Goal: Task Accomplishment & Management: Manage account settings

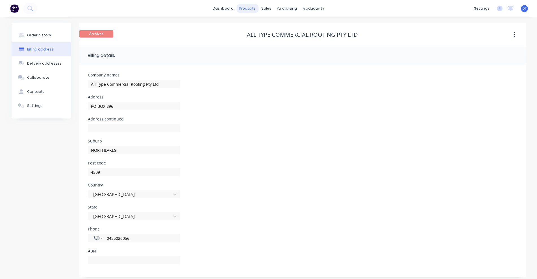
scroll to position [3, 0]
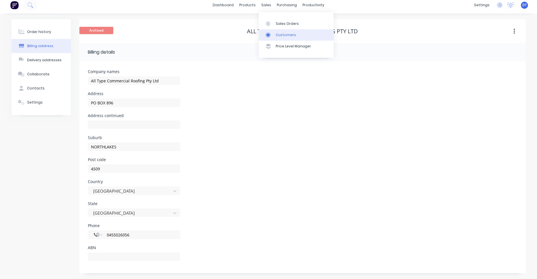
click at [272, 31] on link "Customers" at bounding box center [296, 34] width 75 height 11
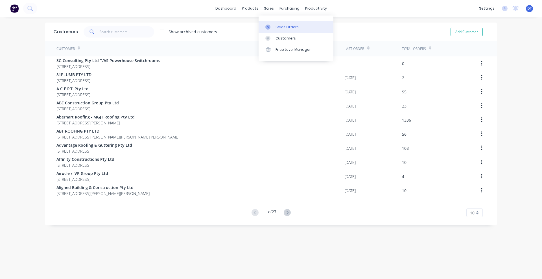
click at [274, 31] on link "Sales Orders" at bounding box center [296, 26] width 75 height 11
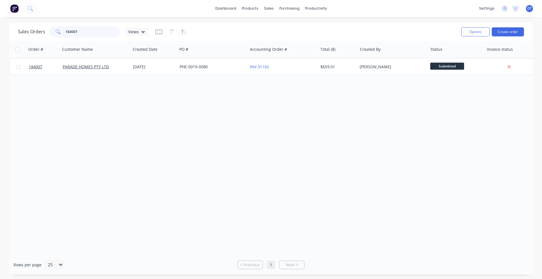
drag, startPoint x: 84, startPoint y: 27, endPoint x: 61, endPoint y: 32, distance: 23.0
click at [61, 32] on div "184007" at bounding box center [85, 31] width 71 height 11
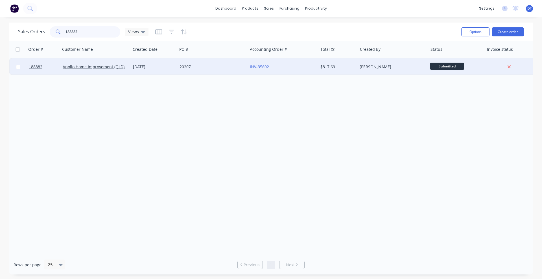
type input "188882"
click at [211, 65] on div "20207" at bounding box center [211, 67] width 63 height 6
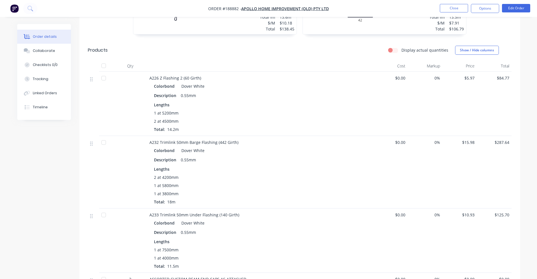
scroll to position [318, 0]
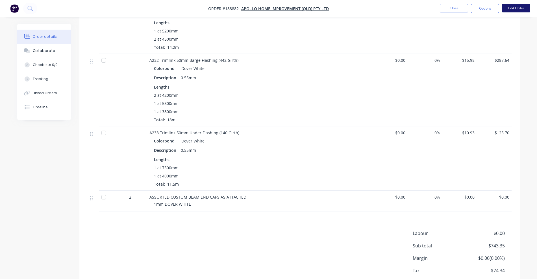
click at [512, 8] on button "Edit Order" at bounding box center [516, 8] width 28 height 8
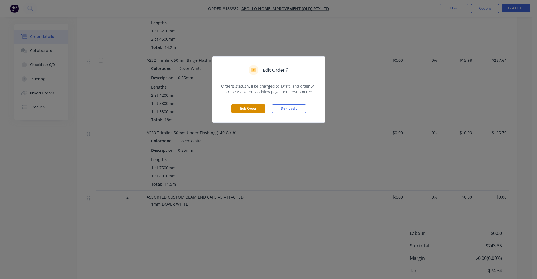
click at [244, 110] on button "Edit Order" at bounding box center [248, 108] width 34 height 8
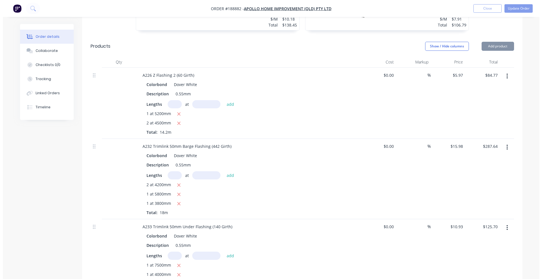
scroll to position [450, 0]
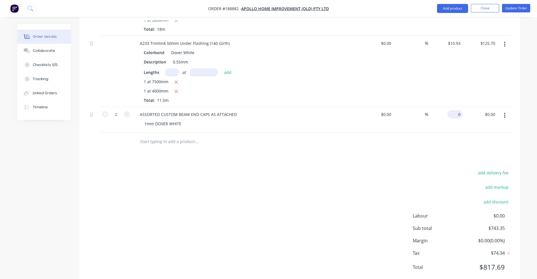
click at [454, 110] on div "0 $0.00" at bounding box center [454, 114] width 15 height 8
type input "$26.50"
type input "$53.00"
click at [324, 203] on div "add delivery fee add markup add discount Labour $0.00 Sub total $796.35 Margin …" at bounding box center [300, 223] width 424 height 109
click at [517, 9] on button "Update Order" at bounding box center [516, 8] width 28 height 8
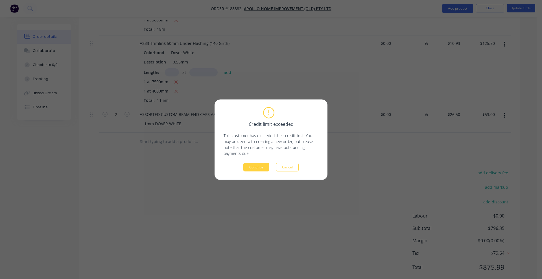
click at [239, 166] on div "Continue Cancel" at bounding box center [271, 167] width 95 height 8
click at [255, 172] on div "Credit limit exceeded This customer has exceeded their credit limit. You may pr…" at bounding box center [271, 139] width 113 height 80
click at [258, 167] on button "Continue" at bounding box center [256, 167] width 26 height 8
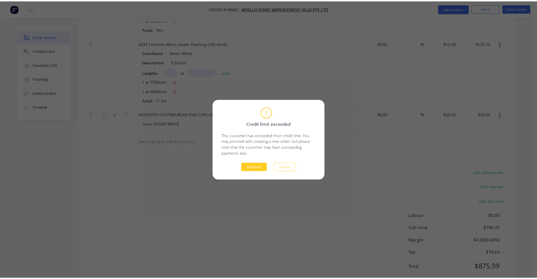
scroll to position [351, 0]
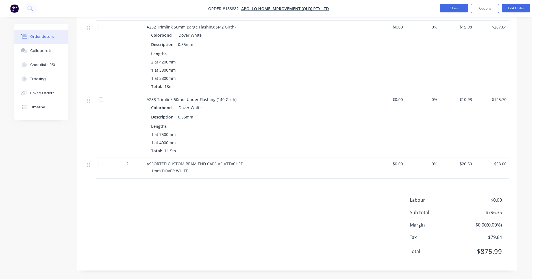
click at [446, 6] on button "Close" at bounding box center [454, 8] width 28 height 8
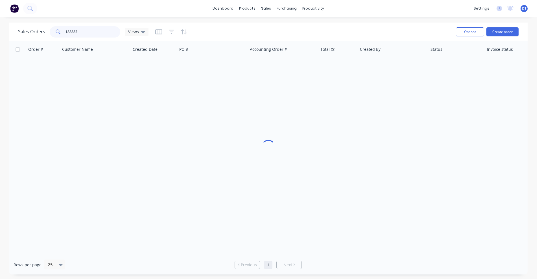
click at [95, 32] on input "188882" at bounding box center [93, 31] width 55 height 11
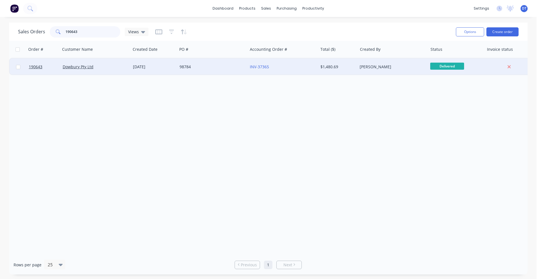
type input "190643"
click at [209, 71] on div "98784" at bounding box center [212, 66] width 70 height 17
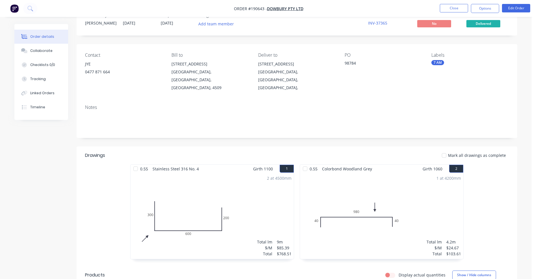
scroll to position [35, 0]
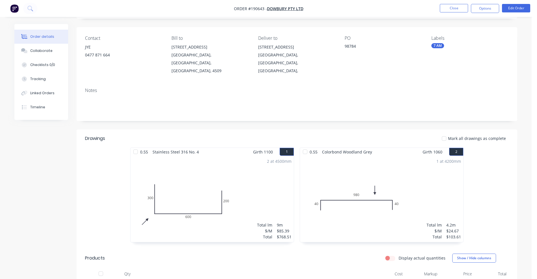
click at [514, 13] on li "Edit Order" at bounding box center [516, 8] width 28 height 9
click at [514, 10] on button "Edit Order" at bounding box center [516, 8] width 28 height 8
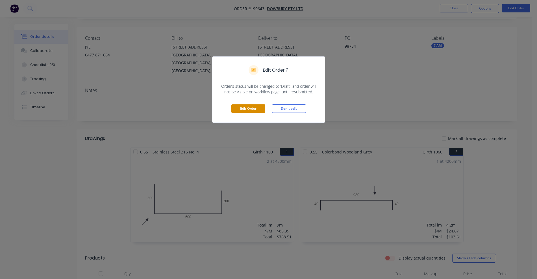
click at [238, 112] on button "Edit Order" at bounding box center [248, 108] width 34 height 8
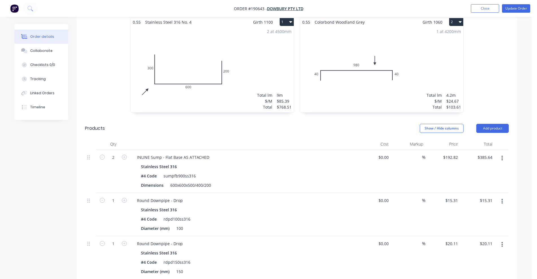
scroll to position [282, 0]
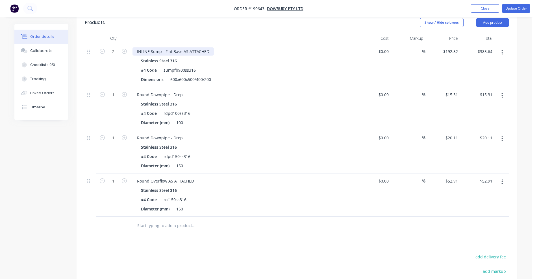
drag, startPoint x: 137, startPoint y: 43, endPoint x: 134, endPoint y: 47, distance: 4.4
click at [137, 47] on div "INLINE Sump - Flat Base AS ATTACHED" at bounding box center [172, 51] width 81 height 8
click at [451, 47] on input "192.82" at bounding box center [452, 51] width 18 height 8
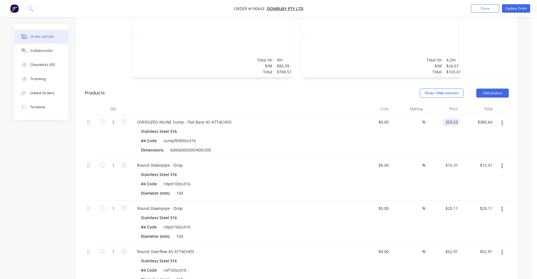
type input "$203.53"
type input "$407.06"
click at [291, 93] on header "Products Show / Hide columns Add product" at bounding box center [297, 93] width 441 height 20
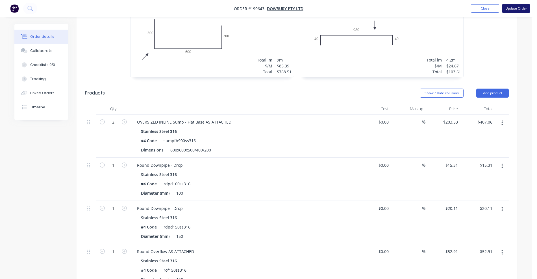
click at [512, 10] on button "Update Order" at bounding box center [516, 8] width 28 height 8
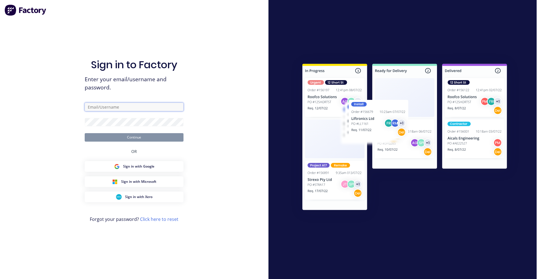
type input "[EMAIL_ADDRESS][DOMAIN_NAME]"
click at [136, 138] on button "Continue" at bounding box center [134, 137] width 99 height 8
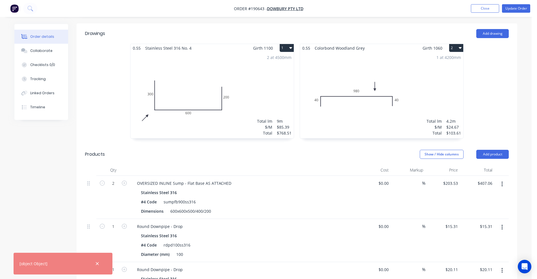
scroll to position [177, 0]
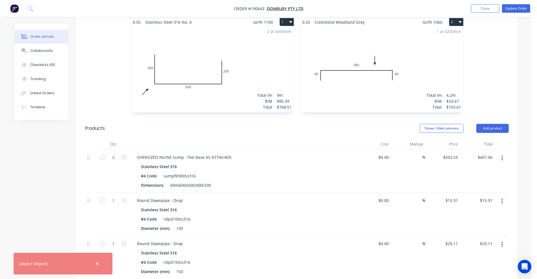
click at [502, 43] on div "0.55 Stainless Steel 316 No. 4 Girth 1100 1 0 300 600 200 0 300 600 200 2 at 45…" at bounding box center [297, 68] width 441 height 101
drag, startPoint x: 518, startPoint y: 6, endPoint x: 504, endPoint y: 17, distance: 18.0
click at [518, 7] on button "Update Order" at bounding box center [516, 8] width 28 height 8
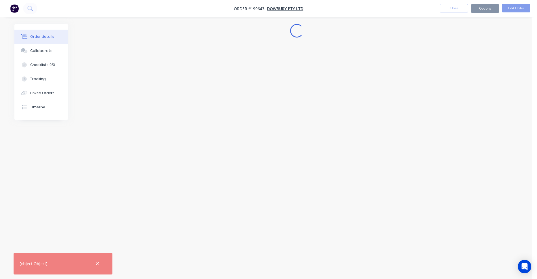
scroll to position [0, 0]
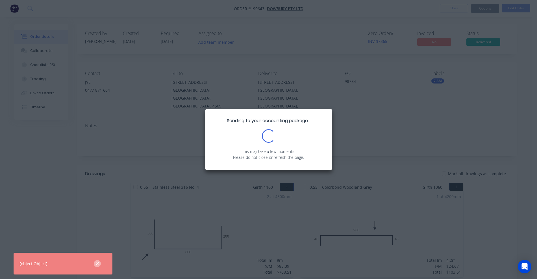
click at [99, 263] on icon "button" at bounding box center [97, 264] width 4 height 5
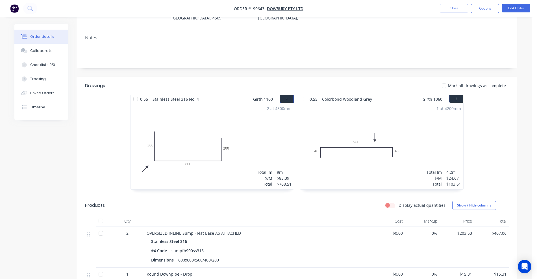
scroll to position [177, 0]
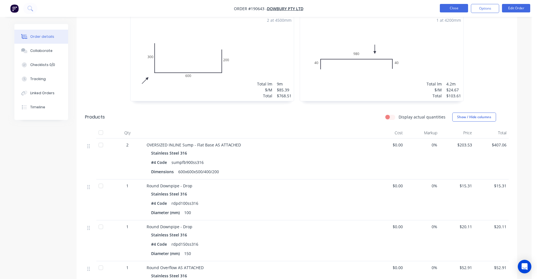
click at [461, 11] on button "Close" at bounding box center [454, 8] width 28 height 8
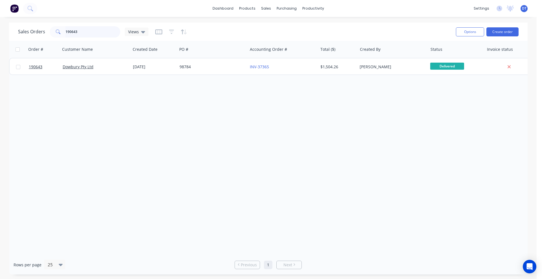
click at [80, 35] on input "190643" at bounding box center [93, 31] width 55 height 11
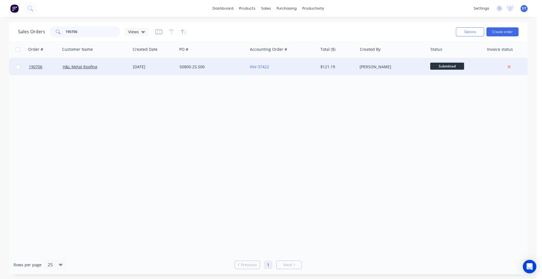
type input "190706"
click at [121, 63] on div "H&L Metal Roofing" at bounding box center [95, 66] width 70 height 17
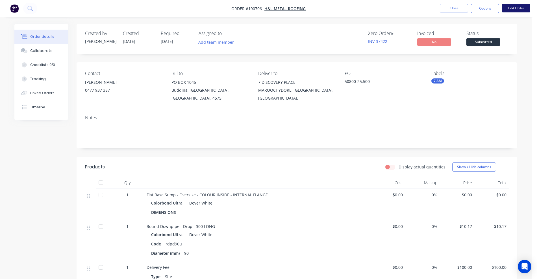
click at [518, 5] on button "Edit Order" at bounding box center [516, 8] width 28 height 8
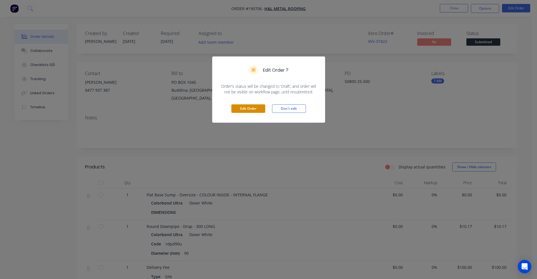
click at [241, 111] on button "Edit Order" at bounding box center [248, 108] width 34 height 8
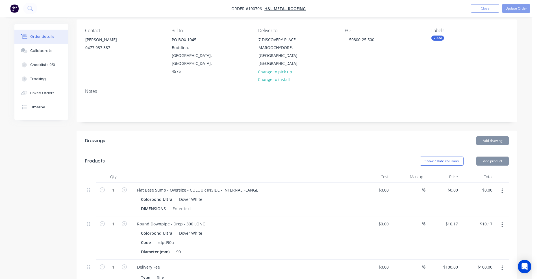
scroll to position [106, 0]
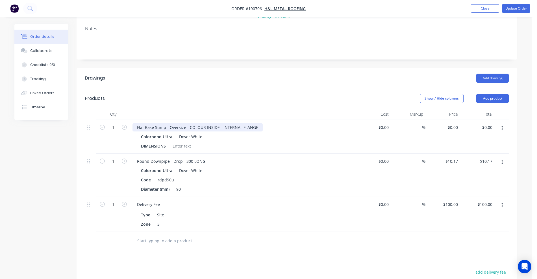
click at [137, 123] on div "Flat Base Sump - Oversize - COLOUR INSIDE - INTERNAL FLANGE" at bounding box center [197, 127] width 130 height 8
click at [503, 123] on button "button" at bounding box center [501, 128] width 13 height 10
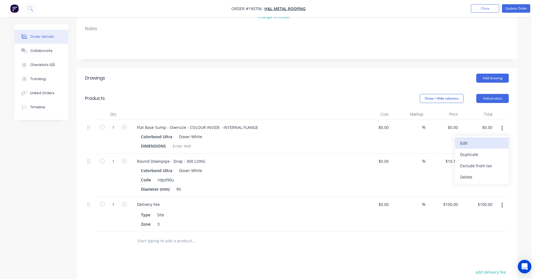
click at [492, 138] on button "Edit" at bounding box center [482, 143] width 54 height 11
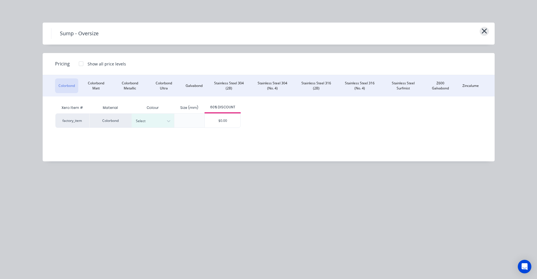
click at [485, 30] on icon "button" at bounding box center [484, 31] width 6 height 8
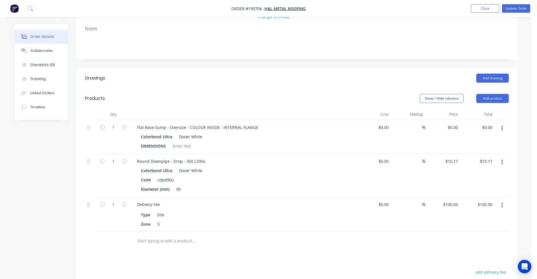
click at [168, 236] on input "text" at bounding box center [193, 241] width 113 height 11
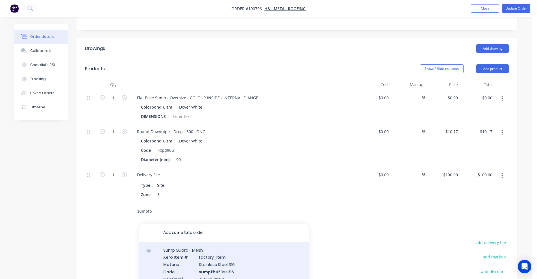
scroll to position [177, 0]
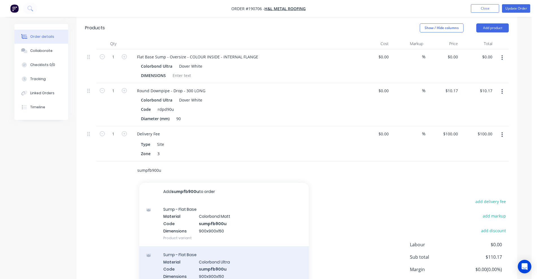
type input "sumpfb900u"
click at [252, 254] on div "Sump - Flat Base Material Colorbond Ultra Code sumpfb900u Dimensions 900x900x15…" at bounding box center [223, 269] width 169 height 45
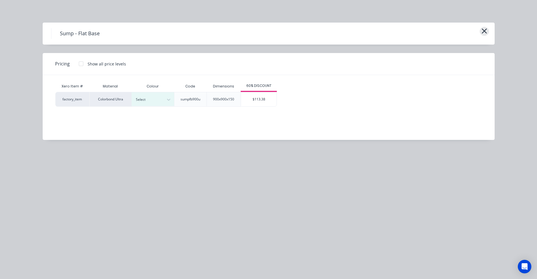
click at [484, 30] on icon "button" at bounding box center [484, 31] width 6 height 8
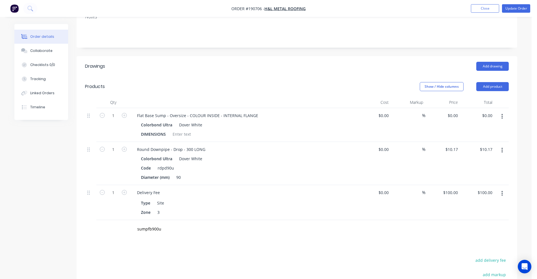
scroll to position [106, 0]
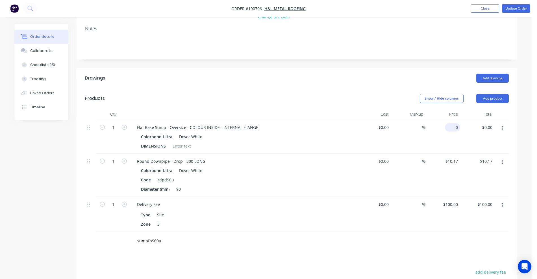
click at [451, 120] on div "0 $0.00" at bounding box center [442, 137] width 35 height 34
type input "$122.51"
click at [338, 94] on div "Show / Hide columns Add product" at bounding box center [342, 98] width 334 height 9
click at [515, 4] on button "Update Order" at bounding box center [516, 8] width 28 height 8
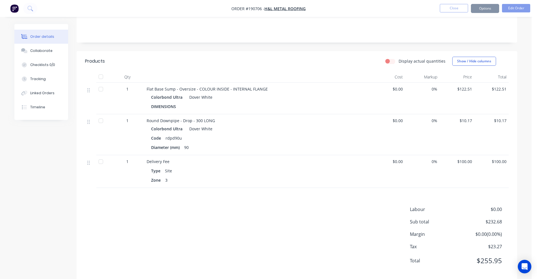
scroll to position [0, 0]
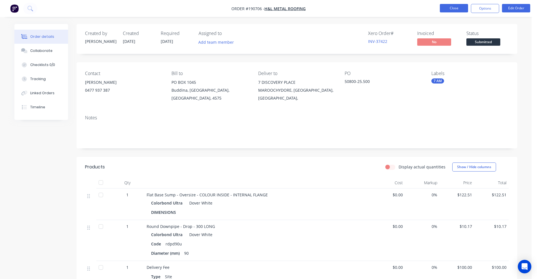
click at [454, 9] on button "Close" at bounding box center [454, 8] width 28 height 8
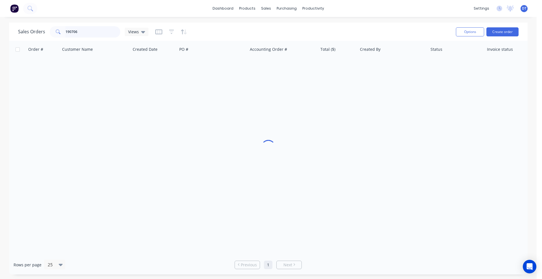
click at [95, 26] on input "190706" at bounding box center [93, 31] width 55 height 11
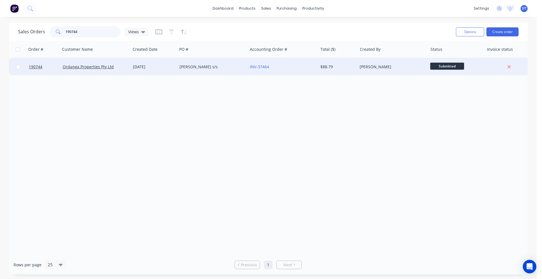
type input "190744"
click at [170, 67] on div "[DATE]" at bounding box center [154, 67] width 42 height 6
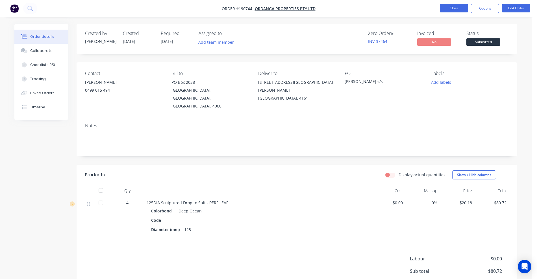
click at [455, 4] on button "Close" at bounding box center [454, 8] width 28 height 8
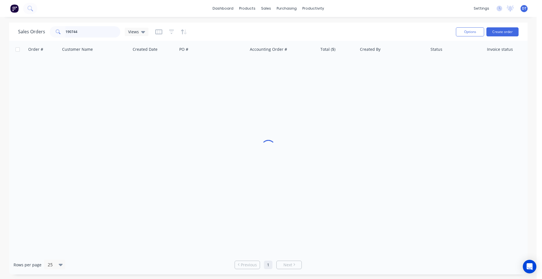
click at [92, 32] on input "190744" at bounding box center [93, 31] width 55 height 11
type input "190672"
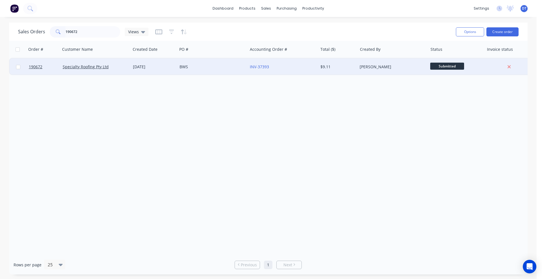
click at [125, 71] on div "Specialty Roofing Pty Ltd" at bounding box center [95, 66] width 70 height 17
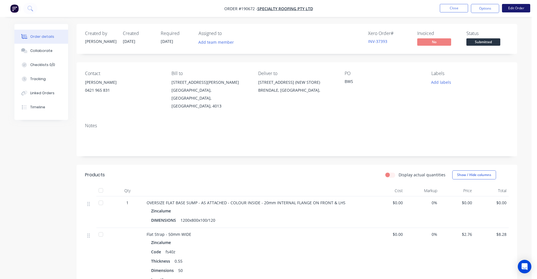
click at [512, 7] on button "Edit Order" at bounding box center [516, 8] width 28 height 8
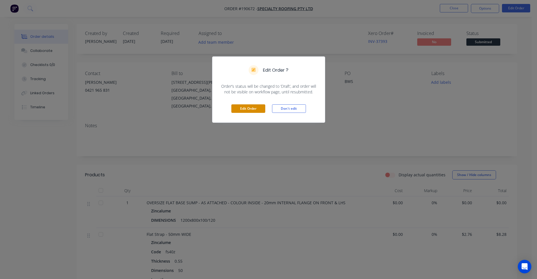
click at [238, 111] on button "Edit Order" at bounding box center [248, 108] width 34 height 8
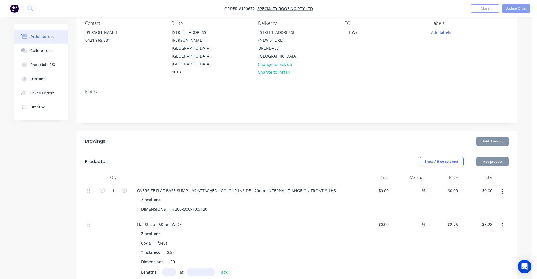
scroll to position [106, 0]
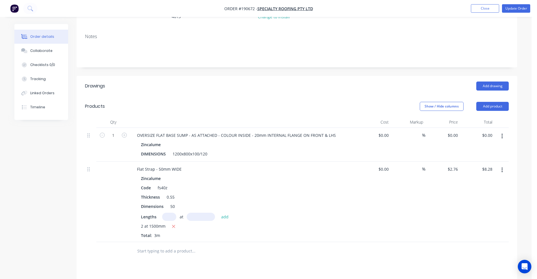
click at [501, 133] on icon "button" at bounding box center [501, 136] width 1 height 6
click at [478, 181] on div "Delete" at bounding box center [481, 185] width 43 height 8
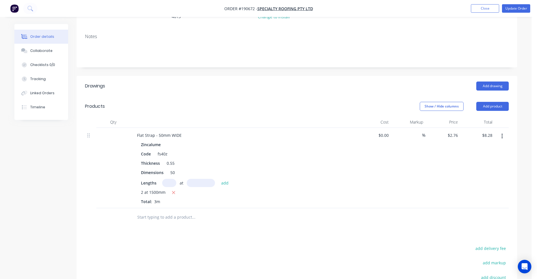
click at [189, 212] on input "text" at bounding box center [193, 217] width 113 height 11
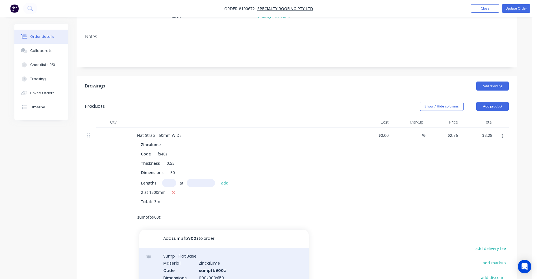
type input "sumpfb900z"
click at [205, 250] on div "Sump - Flat Base Material Zincalume Code sumpfb900z Dimensions 900x900x150 Prod…" at bounding box center [223, 270] width 169 height 45
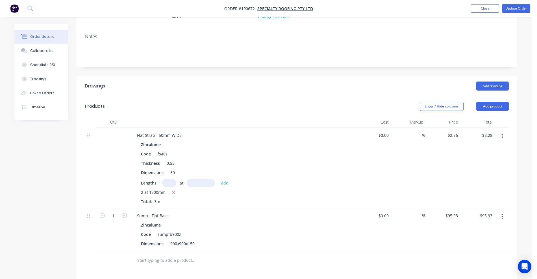
drag, startPoint x: 103, startPoint y: 191, endPoint x: 103, endPoint y: 110, distance: 81.1
click at [103, 128] on div "Flat Strap - 50mm WIDE Zincalume Code fs40z Thickness 0.55 Dimensions 50 Length…" at bounding box center [297, 190] width 424 height 124
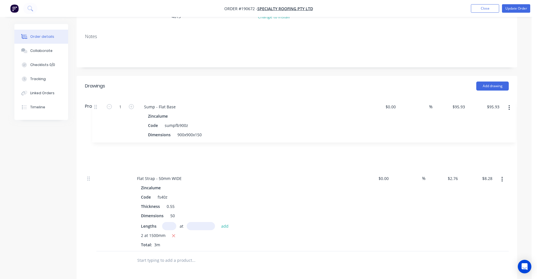
drag, startPoint x: 88, startPoint y: 195, endPoint x: 95, endPoint y: 100, distance: 95.1
click at [95, 117] on div "Qty Cost Markup Price Total Flat Strap - 50mm WIDE Zincalume Code fs40z Thickne…" at bounding box center [297, 184] width 424 height 135
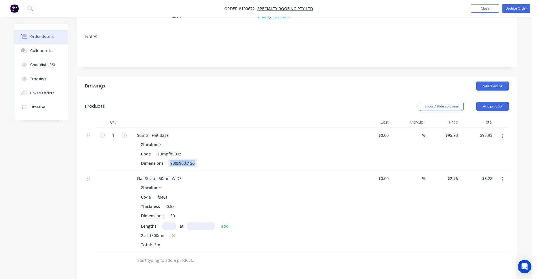
drag, startPoint x: 168, startPoint y: 139, endPoint x: 200, endPoint y: 140, distance: 32.2
click at [200, 159] on div "Dimensions 900x900x150" at bounding box center [242, 163] width 207 height 8
click at [260, 96] on header "Products Show / Hide columns Add product" at bounding box center [297, 106] width 441 height 20
click at [516, 9] on button "Update Order" at bounding box center [516, 8] width 28 height 8
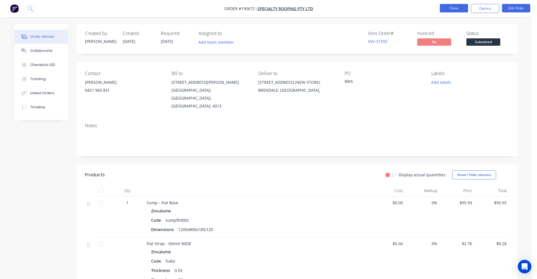
click at [445, 6] on button "Close" at bounding box center [454, 8] width 28 height 8
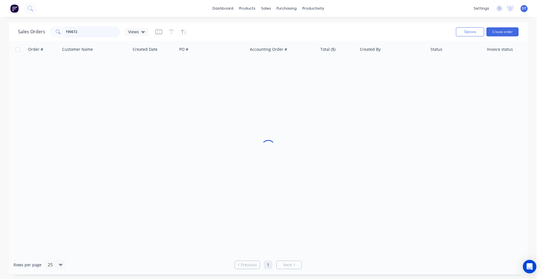
drag, startPoint x: 83, startPoint y: 34, endPoint x: 12, endPoint y: 31, distance: 70.9
click at [12, 31] on div "Sales Orders 190672 Views Options Create order" at bounding box center [268, 32] width 519 height 18
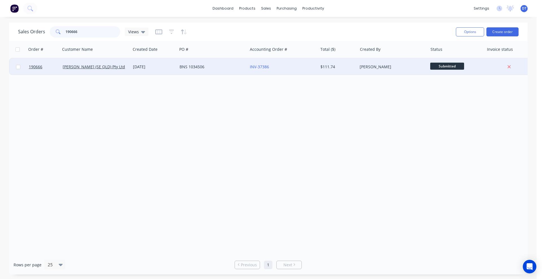
type input "190666"
click at [222, 70] on div "BNS 1034506" at bounding box center [212, 66] width 70 height 17
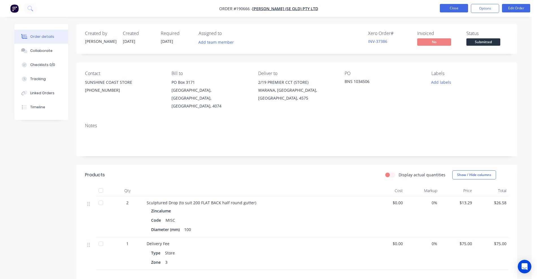
click at [451, 6] on button "Close" at bounding box center [454, 8] width 28 height 8
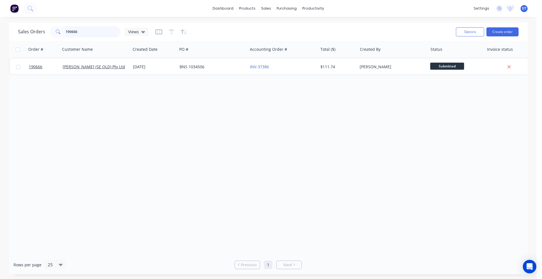
drag, startPoint x: 92, startPoint y: 31, endPoint x: 48, endPoint y: 29, distance: 44.7
click at [48, 29] on div "Sales Orders 190666 Views" at bounding box center [83, 31] width 130 height 11
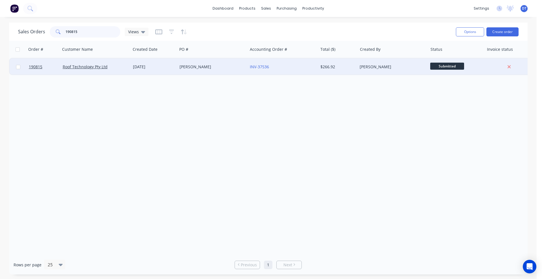
type input "190815"
click at [133, 68] on div "[DATE]" at bounding box center [154, 67] width 42 height 6
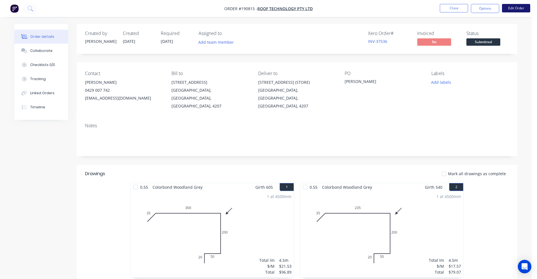
click at [526, 10] on button "Edit Order" at bounding box center [516, 8] width 28 height 8
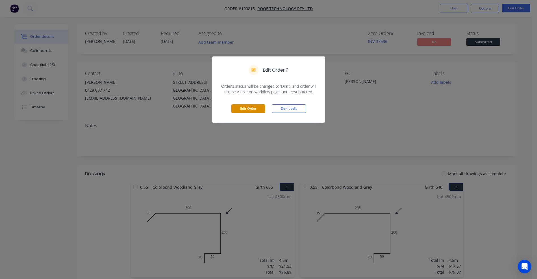
click at [248, 109] on button "Edit Order" at bounding box center [248, 108] width 34 height 8
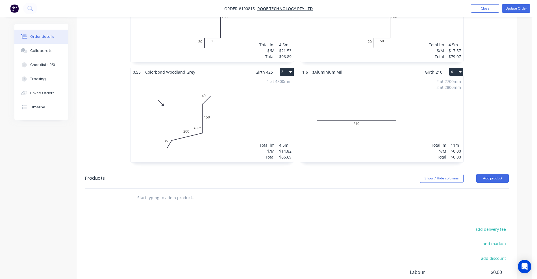
scroll to position [247, 0]
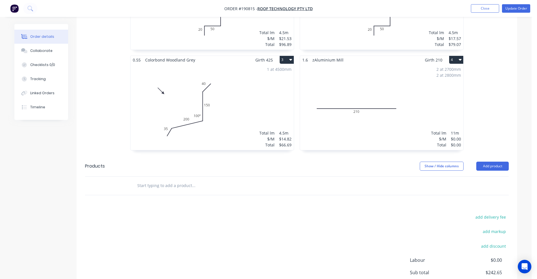
click at [425, 108] on div "2 at 2700mm 2 at 2800mm Total lm $/M Total 11m $0.00 $0.00" at bounding box center [381, 107] width 163 height 86
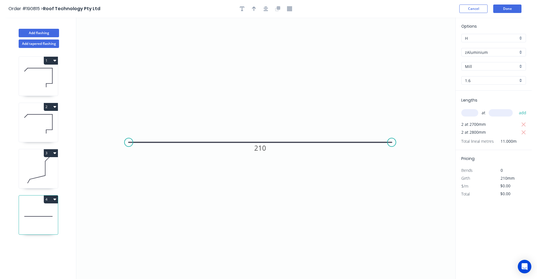
click at [483, 81] on input "1.6" at bounding box center [491, 81] width 53 height 6
click at [476, 101] on div "1.2" at bounding box center [493, 101] width 64 height 10
type input "1.2"
type input "$30.19"
type input "$332.09"
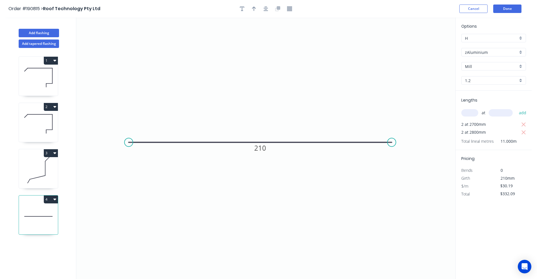
click at [491, 84] on div "1.2" at bounding box center [493, 80] width 65 height 8
click at [474, 114] on div "1.6" at bounding box center [493, 111] width 64 height 10
type input "1.6"
type input "$0.00"
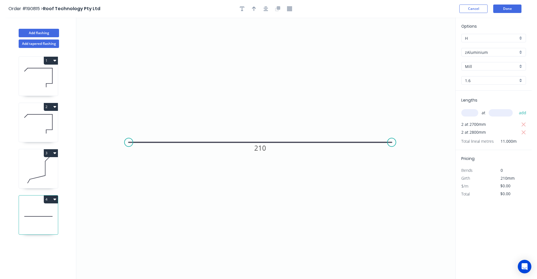
drag, startPoint x: 514, startPoint y: 185, endPoint x: 495, endPoint y: 186, distance: 19.5
click at [495, 186] on div "$0.00" at bounding box center [509, 186] width 31 height 8
type input "$40.25"
type input "$442.75"
click at [507, 11] on button "Done" at bounding box center [507, 9] width 28 height 8
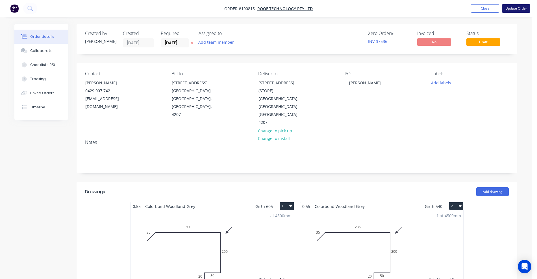
click at [514, 6] on button "Update Order" at bounding box center [516, 8] width 28 height 8
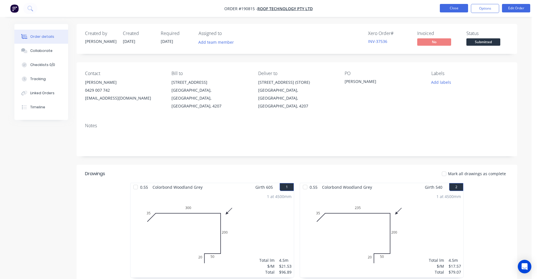
click at [445, 10] on button "Close" at bounding box center [454, 8] width 28 height 8
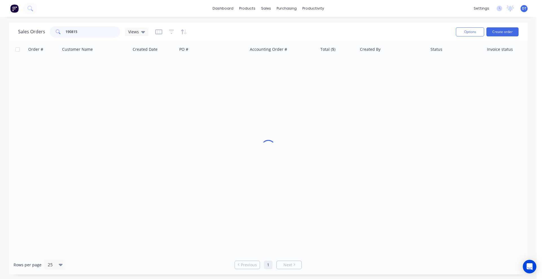
drag, startPoint x: 83, startPoint y: 34, endPoint x: 54, endPoint y: 34, distance: 28.8
click at [54, 34] on div "190815" at bounding box center [85, 31] width 71 height 11
type input "190337"
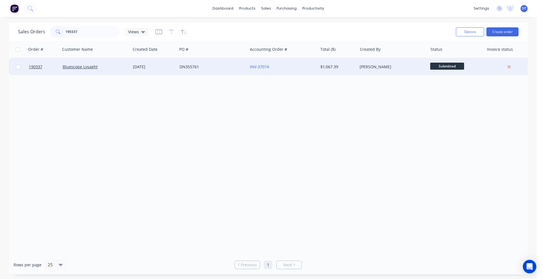
click at [117, 67] on div "Bluescope Lysaght" at bounding box center [94, 67] width 63 height 6
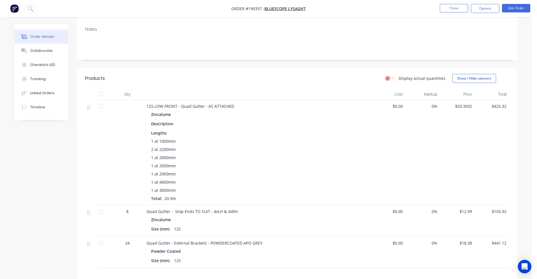
scroll to position [106, 0]
click at [502, 67] on header "Products Display actual quantities Show / Hide columns" at bounding box center [297, 77] width 441 height 20
click at [446, 9] on button "Close" at bounding box center [454, 8] width 28 height 8
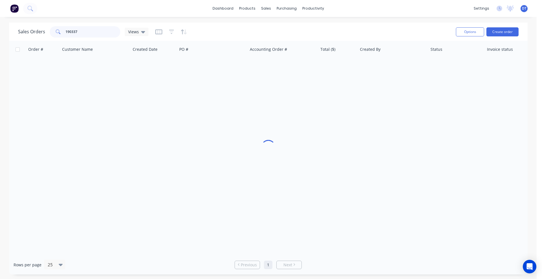
drag, startPoint x: 85, startPoint y: 35, endPoint x: 21, endPoint y: 32, distance: 63.9
click at [21, 32] on div "Sales Orders 190337 Views" at bounding box center [83, 31] width 130 height 11
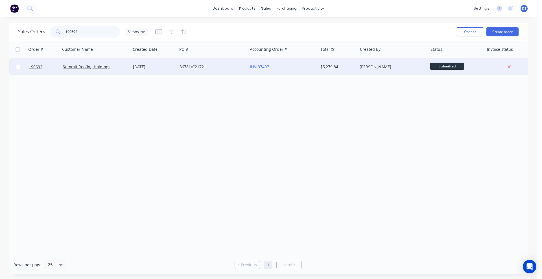
type input "190692"
click at [232, 66] on div "36781/C21721" at bounding box center [211, 67] width 63 height 6
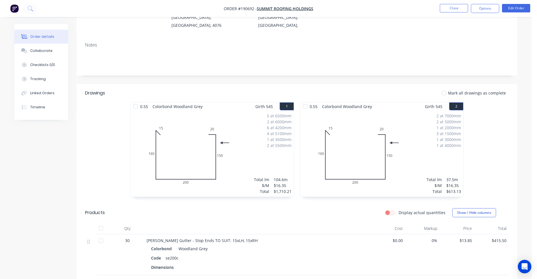
scroll to position [177, 0]
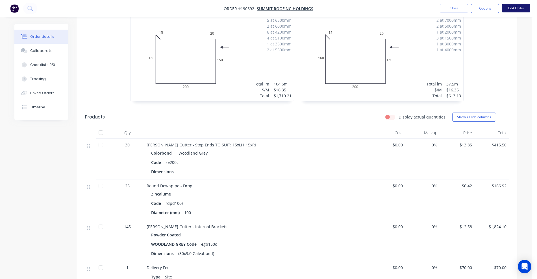
click at [517, 8] on button "Edit Order" at bounding box center [516, 8] width 28 height 8
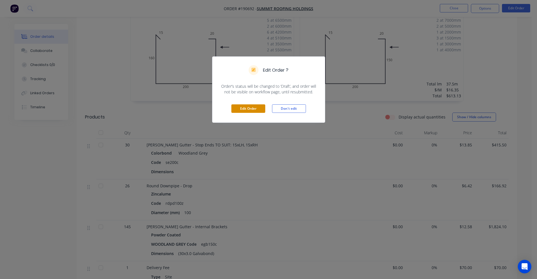
click at [237, 108] on button "Edit Order" at bounding box center [248, 108] width 34 height 8
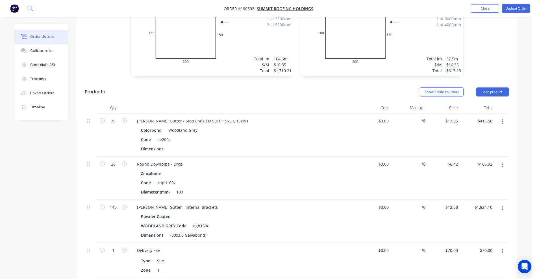
scroll to position [212, 0]
click at [505, 204] on button "button" at bounding box center [501, 209] width 13 height 10
click at [487, 217] on div "Edit Duplicate Exclude from tax Delete" at bounding box center [482, 241] width 54 height 48
click at [486, 220] on div "Edit" at bounding box center [481, 224] width 43 height 8
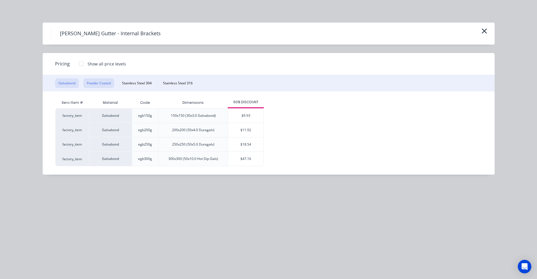
click at [101, 82] on button "Powder Coated" at bounding box center [98, 84] width 31 height 10
click at [243, 130] on div "$15.89" at bounding box center [246, 130] width 36 height 14
type input "$15.89"
type input "$2,304.05"
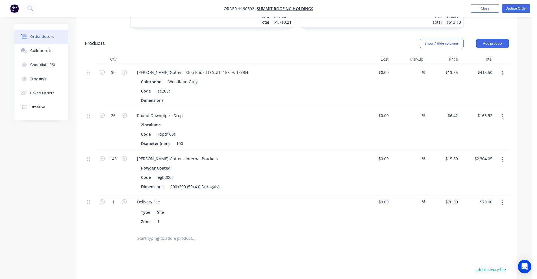
scroll to position [282, 0]
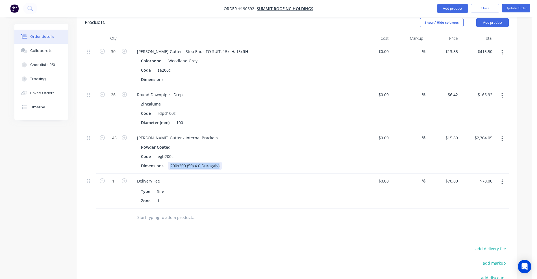
drag, startPoint x: 170, startPoint y: 150, endPoint x: 296, endPoint y: 158, distance: 126.2
click at [291, 157] on div "30 [PERSON_NAME] Gutter - Stop Ends TO SUIT: 15xLH, 15xRH Colorbond Woodland Gr…" at bounding box center [297, 126] width 424 height 165
click at [308, 153] on div "Code egb200c" at bounding box center [242, 157] width 207 height 8
click at [517, 10] on button "Update Order" at bounding box center [516, 8] width 28 height 8
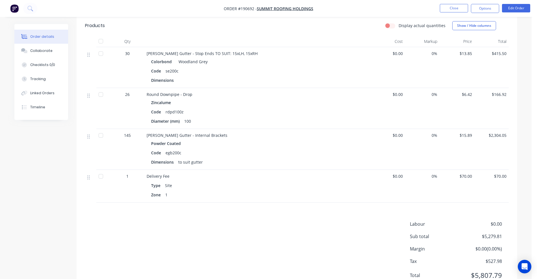
scroll to position [278, 0]
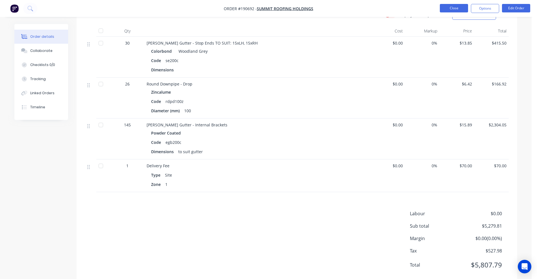
click at [457, 7] on button "Close" at bounding box center [454, 8] width 28 height 8
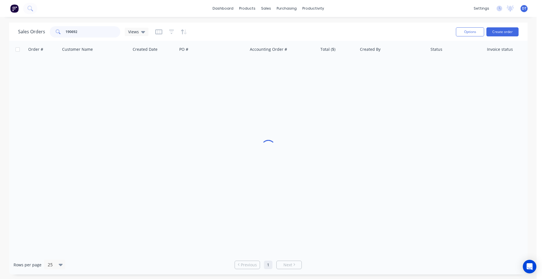
drag, startPoint x: 77, startPoint y: 37, endPoint x: 19, endPoint y: 27, distance: 59.2
click at [19, 28] on div "Sales Orders 190692 Views" at bounding box center [83, 31] width 130 height 11
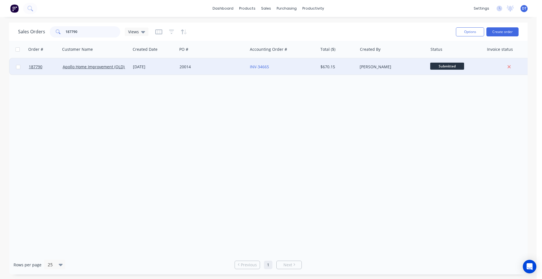
type input "187790"
click at [213, 73] on div "20014" at bounding box center [212, 66] width 70 height 17
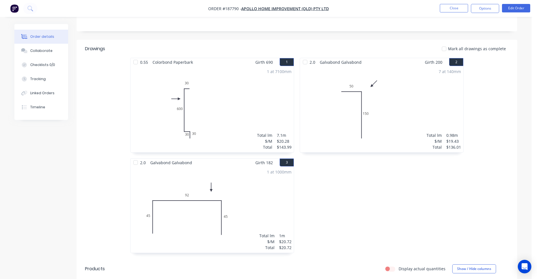
scroll to position [106, 0]
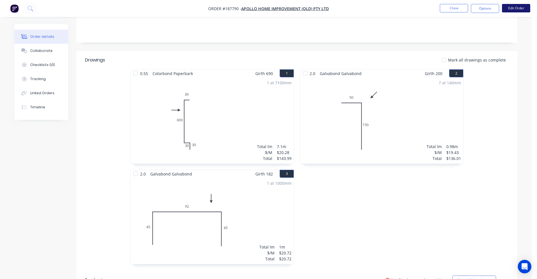
click at [520, 11] on button "Edit Order" at bounding box center [516, 8] width 28 height 8
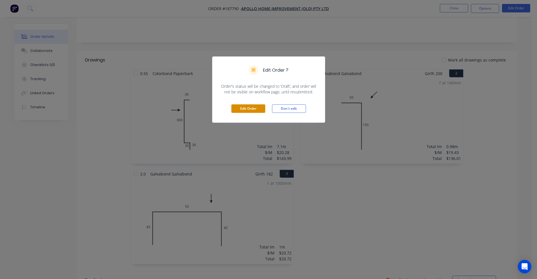
click at [244, 110] on button "Edit Order" at bounding box center [248, 108] width 34 height 8
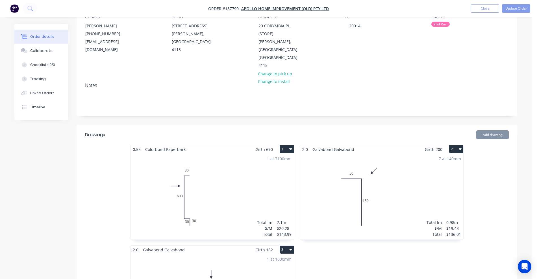
scroll to position [141, 0]
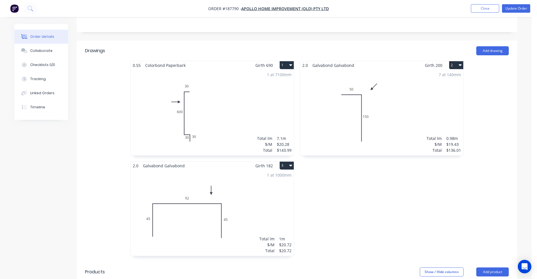
click at [420, 84] on div "7 at 140mm Total lm $/M Total 0.98m $19.43 $136.01" at bounding box center [381, 112] width 163 height 86
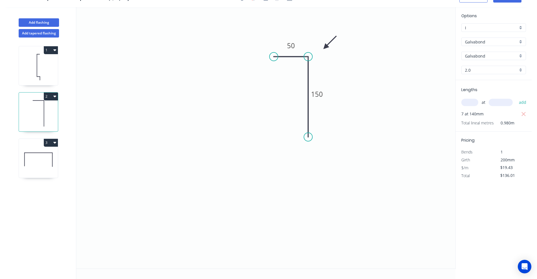
drag, startPoint x: 517, startPoint y: 177, endPoint x: 476, endPoint y: 177, distance: 40.4
click at [476, 177] on div "Total $136.01" at bounding box center [493, 176] width 73 height 8
type input "$68.00"
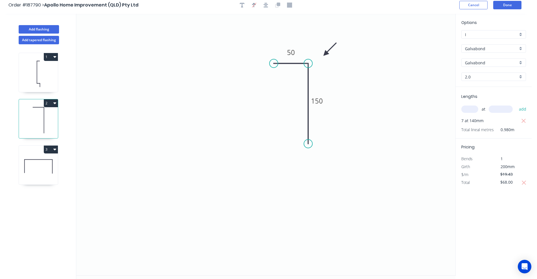
scroll to position [0, 0]
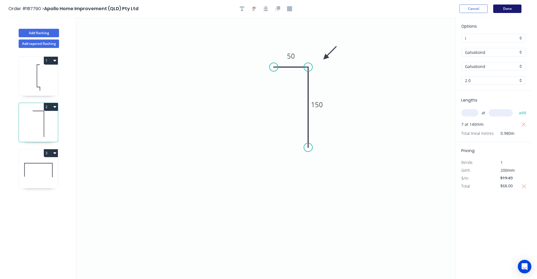
click at [507, 9] on button "Done" at bounding box center [507, 9] width 28 height 8
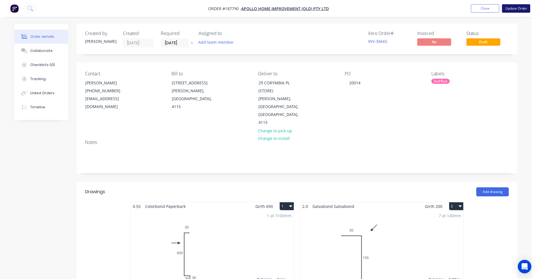
click at [514, 8] on button "Update Order" at bounding box center [516, 8] width 28 height 8
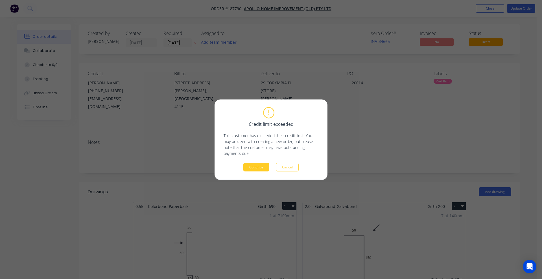
click at [260, 167] on button "Continue" at bounding box center [256, 167] width 26 height 8
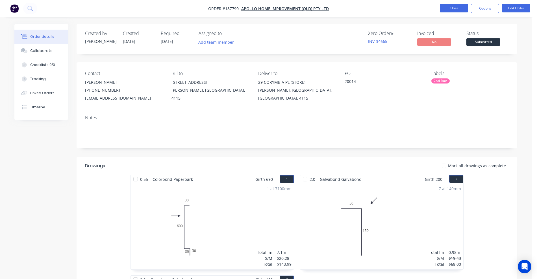
click at [447, 11] on button "Close" at bounding box center [454, 8] width 28 height 8
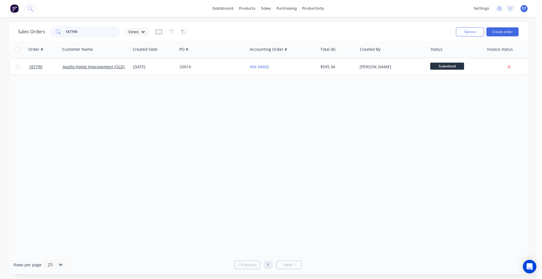
drag, startPoint x: 80, startPoint y: 29, endPoint x: 44, endPoint y: 32, distance: 36.0
click at [44, 32] on div "Sales Orders 187790 Views" at bounding box center [83, 31] width 130 height 11
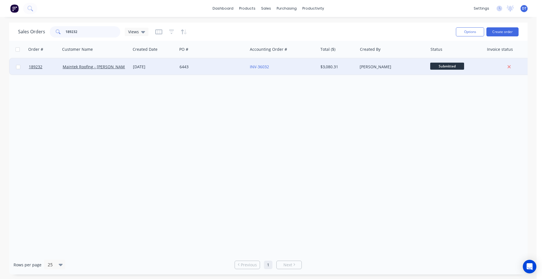
type input "189232"
click at [220, 69] on div "6443" at bounding box center [211, 67] width 63 height 6
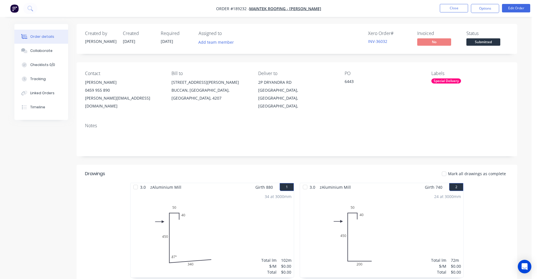
click at [447, 13] on nav "Order #189232 - Maintek Roofing - [PERSON_NAME] Close Options Edit Order" at bounding box center [268, 8] width 537 height 17
click at [449, 8] on button "Close" at bounding box center [454, 8] width 28 height 8
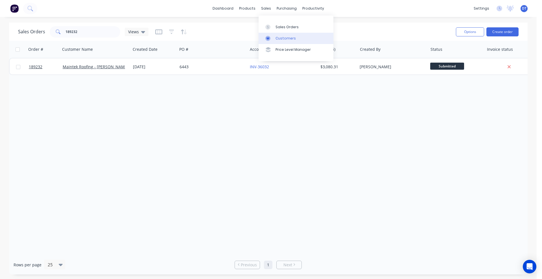
click at [275, 39] on link "Customers" at bounding box center [296, 38] width 75 height 11
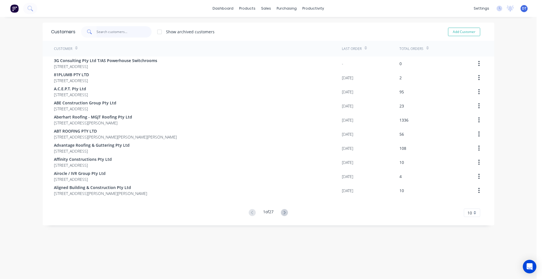
click at [110, 27] on input "text" at bounding box center [124, 31] width 55 height 11
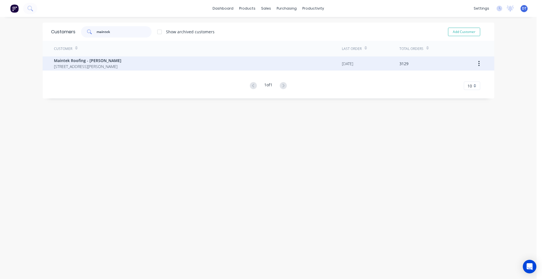
type input "maintek"
click at [170, 59] on div "Maintek Roofing - [PERSON_NAME] [STREET_ADDRESS][PERSON_NAME]" at bounding box center [198, 63] width 288 height 14
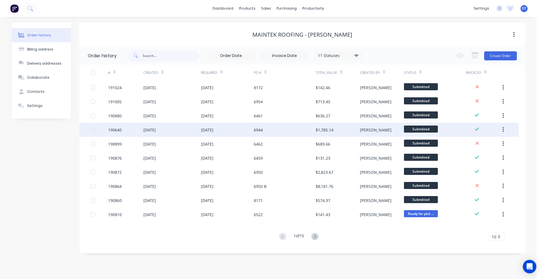
click at [246, 130] on div "[DATE]" at bounding box center [227, 130] width 53 height 14
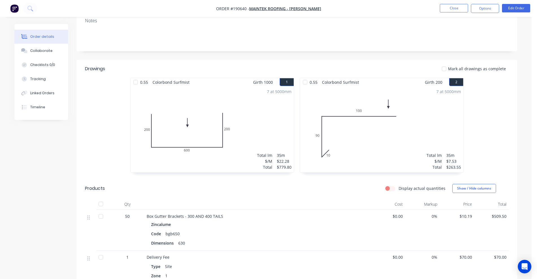
scroll to position [35, 0]
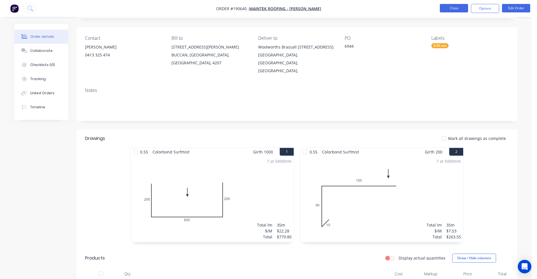
click at [452, 7] on button "Close" at bounding box center [454, 8] width 28 height 8
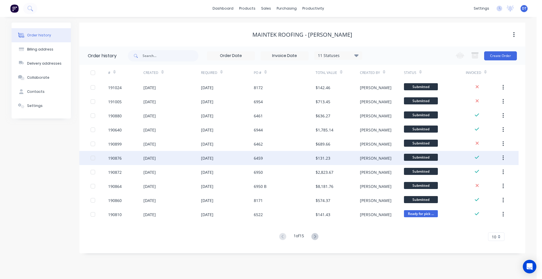
click at [346, 161] on div "$131.23" at bounding box center [338, 158] width 44 height 14
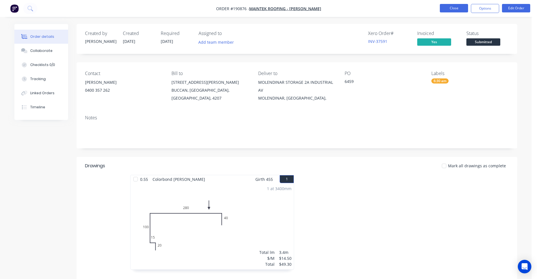
click at [456, 6] on button "Close" at bounding box center [454, 8] width 28 height 8
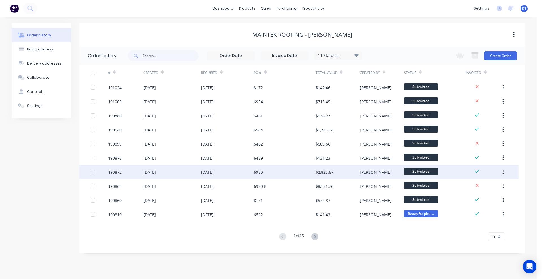
click at [337, 173] on div "$2,823.67" at bounding box center [338, 172] width 44 height 14
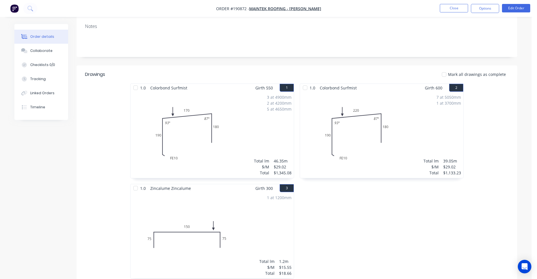
scroll to position [177, 0]
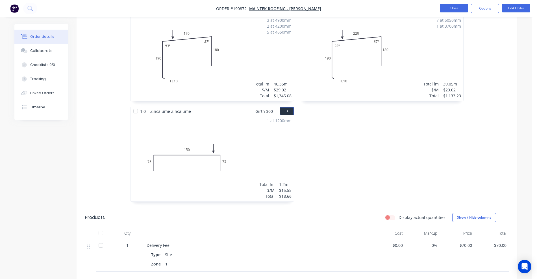
click at [451, 10] on button "Close" at bounding box center [454, 8] width 28 height 8
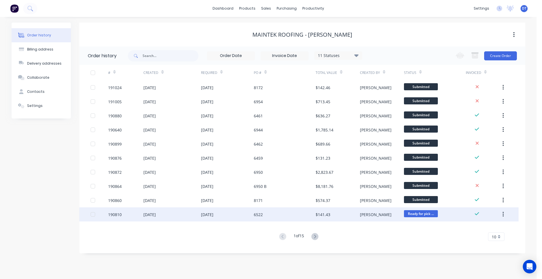
click at [319, 215] on div "$141.43" at bounding box center [323, 215] width 15 height 6
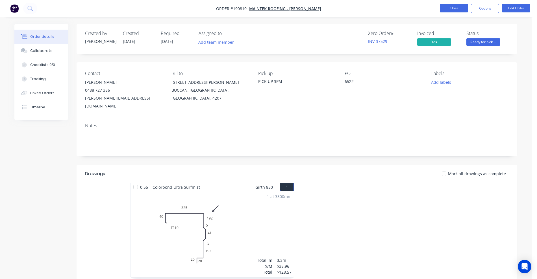
click at [458, 7] on button "Close" at bounding box center [454, 8] width 28 height 8
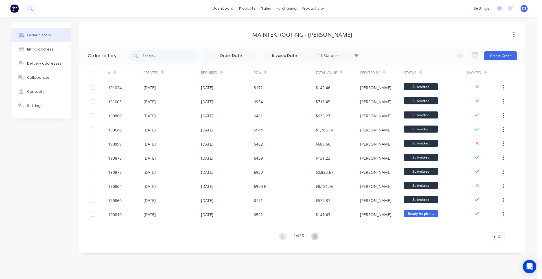
click at [314, 239] on icon at bounding box center [315, 236] width 7 height 7
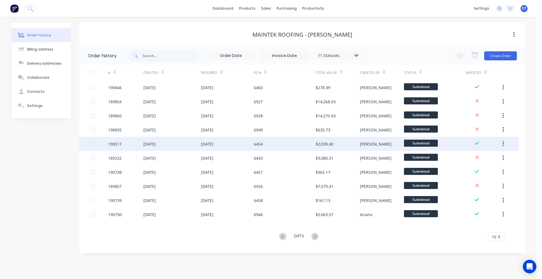
click at [322, 146] on div "$2,039.40" at bounding box center [325, 144] width 18 height 6
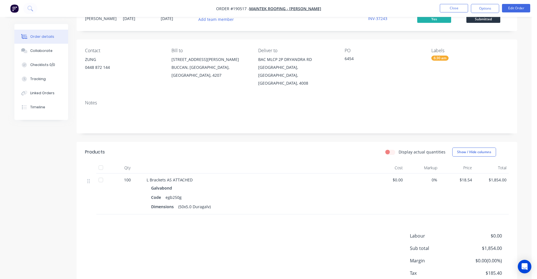
scroll to position [35, 0]
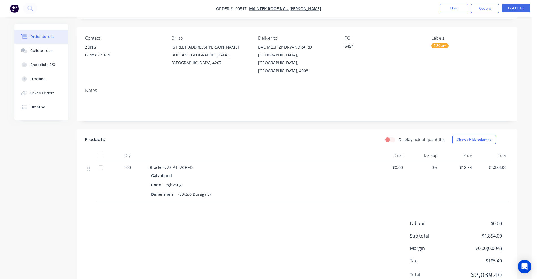
click at [455, 1] on nav "Order #190517 - Maintek Roofing - [PERSON_NAME] Close Options Edit Order" at bounding box center [268, 8] width 537 height 17
click at [455, 7] on button "Close" at bounding box center [454, 8] width 28 height 8
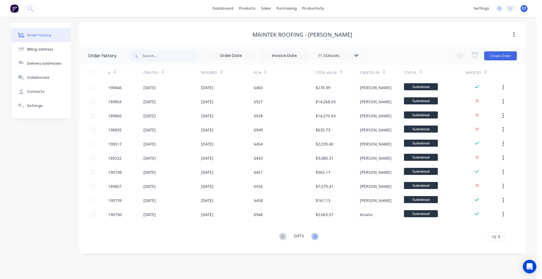
click at [314, 238] on icon at bounding box center [315, 236] width 7 height 7
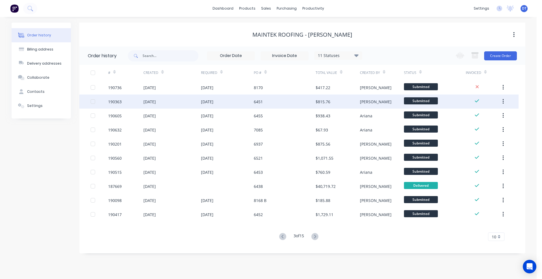
click at [300, 104] on div "6451" at bounding box center [285, 102] width 62 height 14
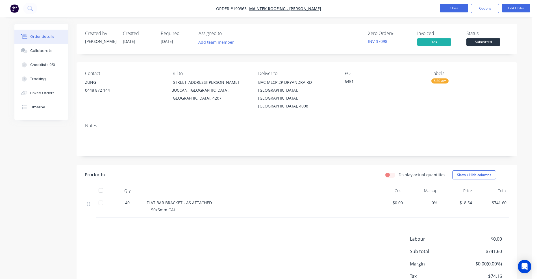
click at [458, 9] on button "Close" at bounding box center [454, 8] width 28 height 8
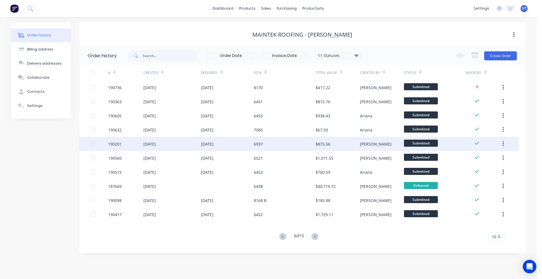
click at [339, 145] on div "$875.56" at bounding box center [338, 144] width 44 height 14
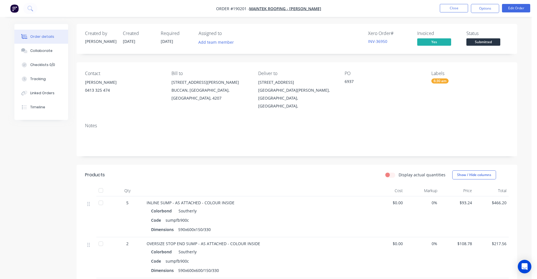
click at [460, 9] on button "Close" at bounding box center [454, 8] width 28 height 8
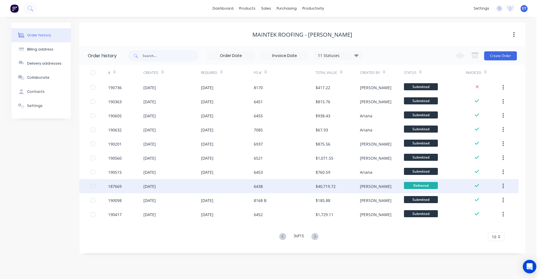
click at [340, 187] on div "$40,719.72" at bounding box center [338, 186] width 44 height 14
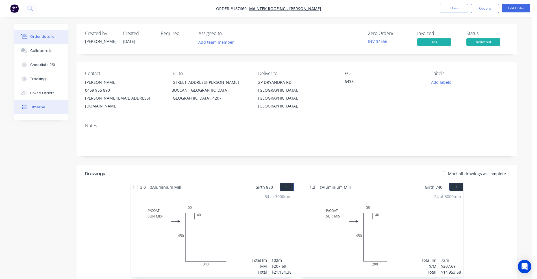
click at [61, 103] on button "Timeline" at bounding box center [41, 107] width 54 height 14
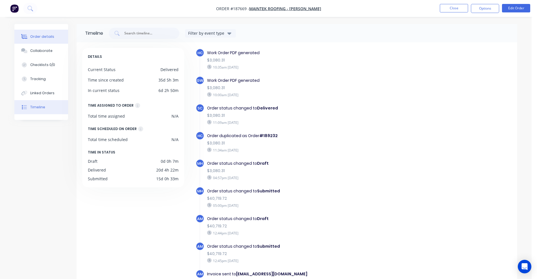
click at [51, 39] on div "Order details" at bounding box center [42, 36] width 24 height 5
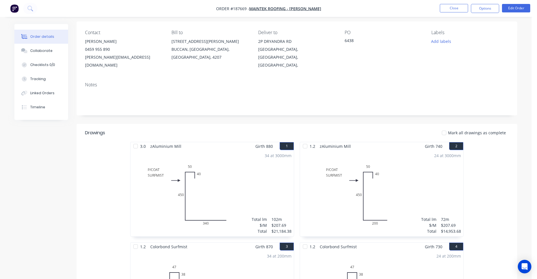
scroll to position [71, 0]
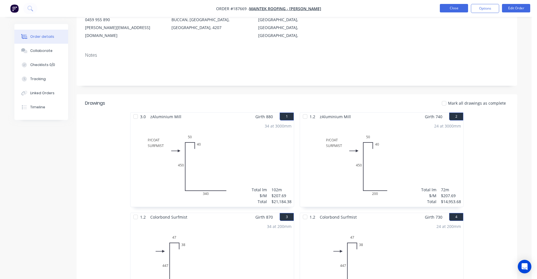
click at [456, 9] on button "Close" at bounding box center [454, 8] width 28 height 8
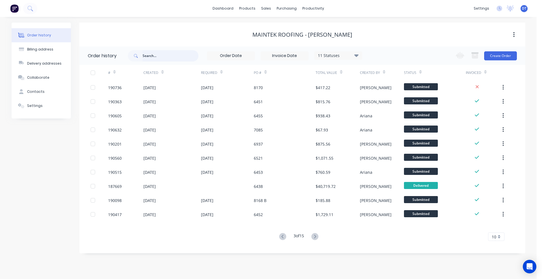
click at [157, 54] on input "text" at bounding box center [171, 55] width 56 height 11
type input "189232"
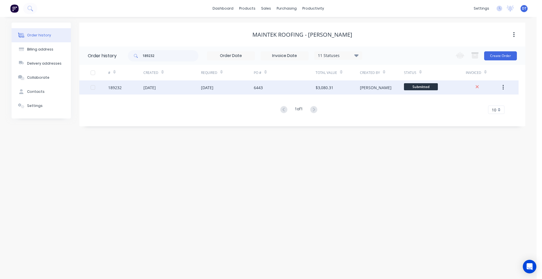
click at [224, 88] on div "[DATE]" at bounding box center [227, 87] width 53 height 14
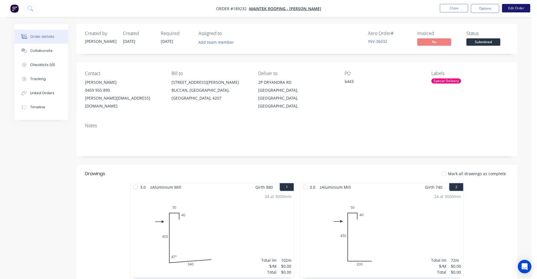
click at [515, 6] on button "Edit Order" at bounding box center [516, 8] width 28 height 8
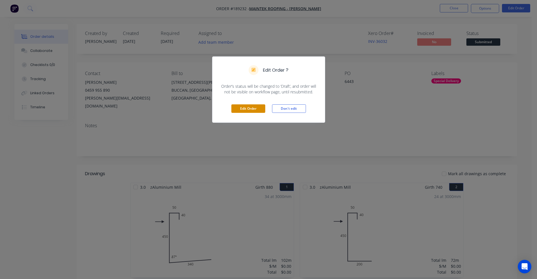
click at [249, 112] on button "Edit Order" at bounding box center [248, 108] width 34 height 8
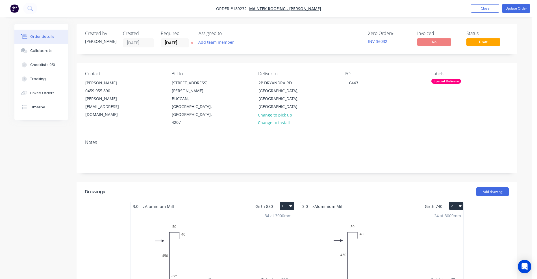
click at [236, 242] on div "34 at 3000mm Total lm $/M Total 102m $0.00 $0.00" at bounding box center [211, 254] width 163 height 86
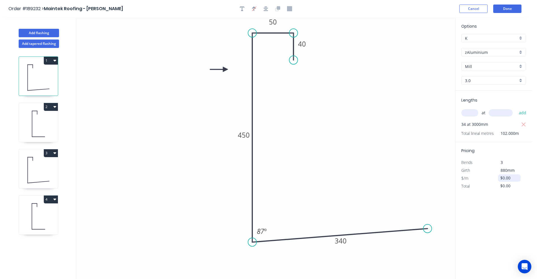
drag, startPoint x: 515, startPoint y: 179, endPoint x: 498, endPoint y: 179, distance: 16.7
click at [498, 179] on div "$0.00" at bounding box center [509, 178] width 23 height 7
type input "$207.69"
type input "$21,184.38"
click at [37, 123] on icon at bounding box center [38, 124] width 39 height 36
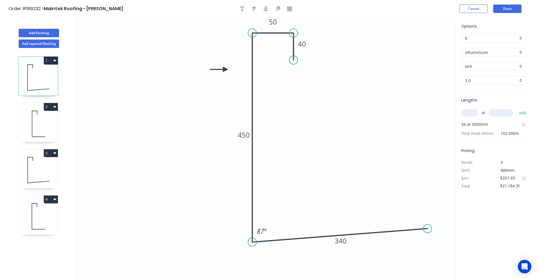
type input "$0.00"
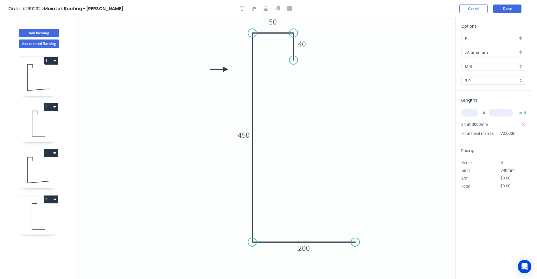
drag, startPoint x: 511, startPoint y: 176, endPoint x: 488, endPoint y: 177, distance: 22.6
click at [491, 177] on div "$/m $0.00" at bounding box center [493, 179] width 73 height 8
type input "$207.69"
type input "$14,953.68"
click at [504, 10] on button "Done" at bounding box center [507, 9] width 28 height 8
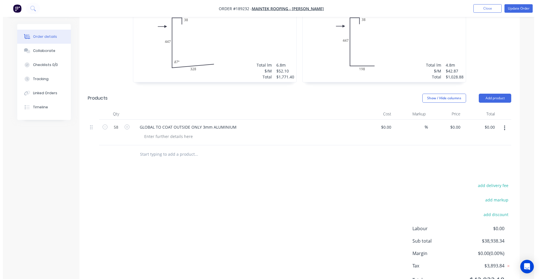
scroll to position [320, 0]
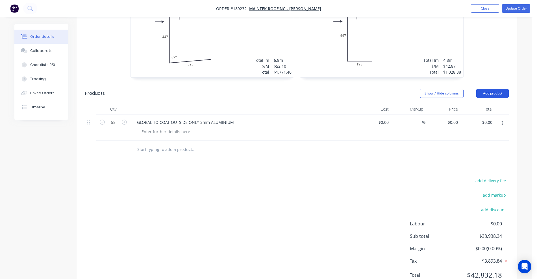
click at [496, 89] on button "Add product" at bounding box center [492, 93] width 32 height 9
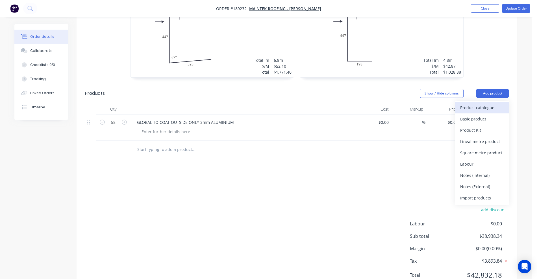
click at [480, 104] on div "Product catalogue" at bounding box center [481, 108] width 43 height 8
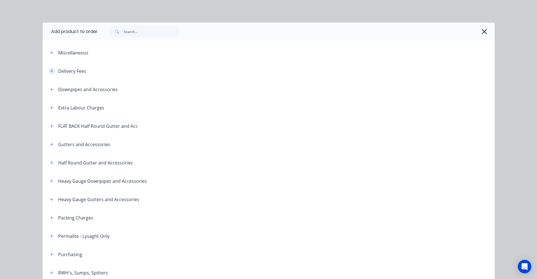
click at [50, 70] on icon "button" at bounding box center [51, 70] width 3 height 3
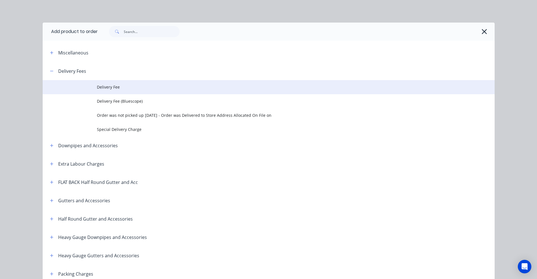
click at [155, 83] on td "Delivery Fee" at bounding box center [296, 87] width 398 height 14
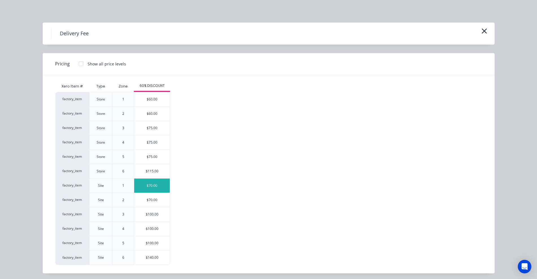
click at [144, 188] on div "$70.00" at bounding box center [152, 186] width 36 height 14
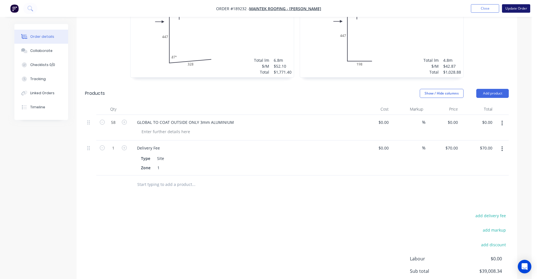
click at [513, 9] on button "Update Order" at bounding box center [516, 8] width 28 height 8
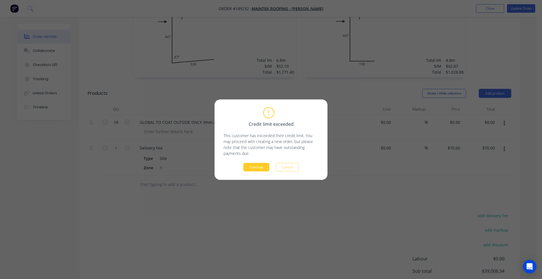
click at [255, 170] on button "Continue" at bounding box center [256, 167] width 26 height 8
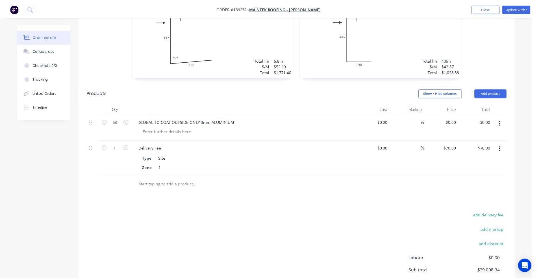
scroll to position [280, 0]
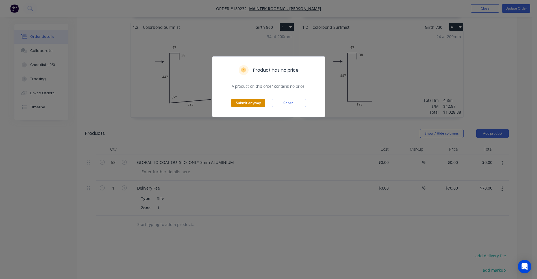
click at [256, 106] on button "Submit anyway" at bounding box center [248, 103] width 34 height 8
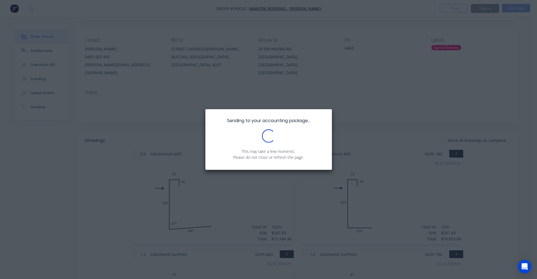
scroll to position [0, 0]
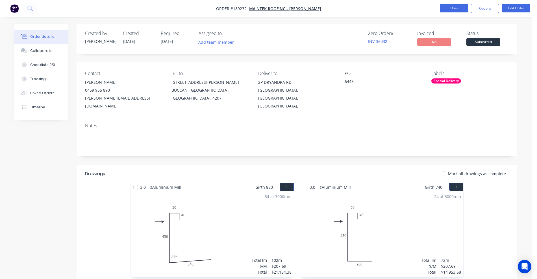
click at [448, 10] on button "Close" at bounding box center [454, 8] width 28 height 8
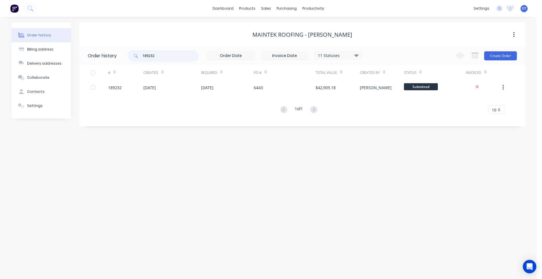
drag, startPoint x: 162, startPoint y: 56, endPoint x: 121, endPoint y: 56, distance: 41.0
click at [121, 56] on header "Order history 189232 11 Statuses Invoice Status Invoiced Not Invoiced Partial O…" at bounding box center [302, 56] width 446 height 18
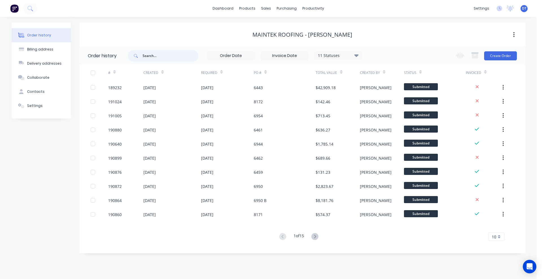
click at [159, 57] on input "text" at bounding box center [171, 55] width 56 height 11
type input "189444"
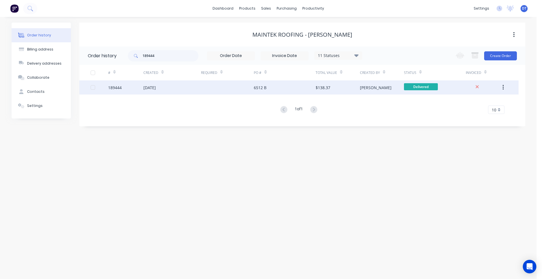
click at [190, 87] on div "[DATE]" at bounding box center [171, 87] width 57 height 14
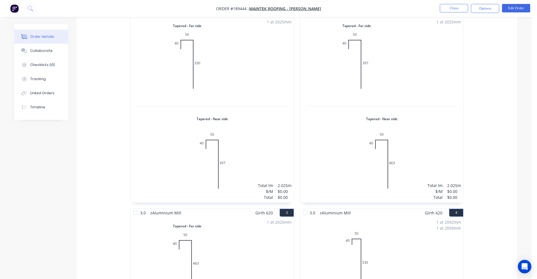
scroll to position [80, 0]
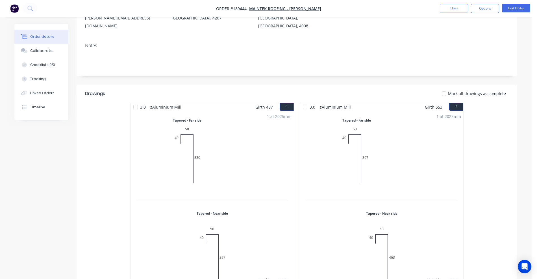
drag, startPoint x: 460, startPoint y: 13, endPoint x: 458, endPoint y: 7, distance: 6.4
click at [460, 13] on nav "Order #189444 - Maintek Roofing - [PERSON_NAME] Close Options Edit Order" at bounding box center [268, 8] width 537 height 17
click at [458, 7] on button "Close" at bounding box center [454, 8] width 28 height 8
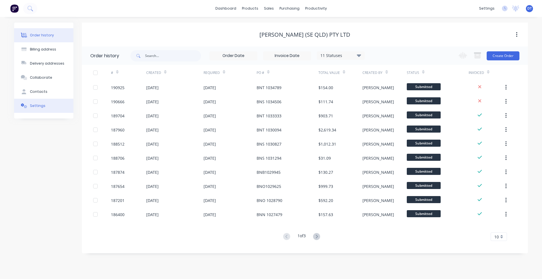
click at [41, 103] on div "Settings" at bounding box center [38, 105] width 16 height 5
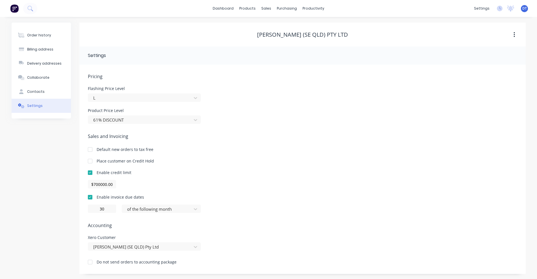
scroll to position [1, 0]
click at [45, 40] on button "Order history" at bounding box center [41, 35] width 59 height 14
